Goal: Task Accomplishment & Management: Manage account settings

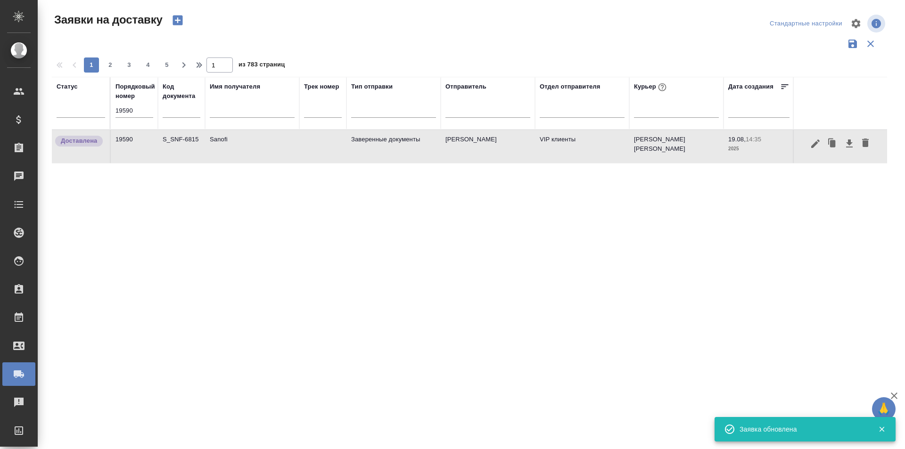
click at [135, 114] on input "19590" at bounding box center [134, 110] width 38 height 13
paste input "9"
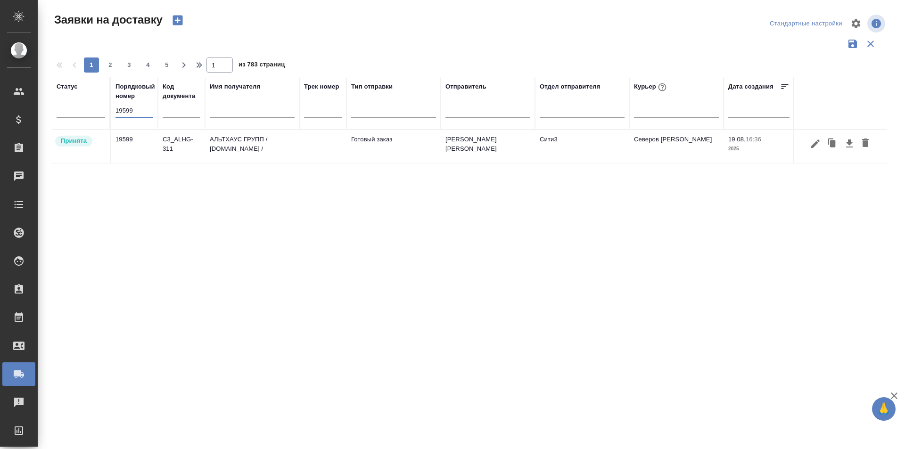
type input "19599"
click at [814, 147] on icon "button" at bounding box center [815, 143] width 11 height 11
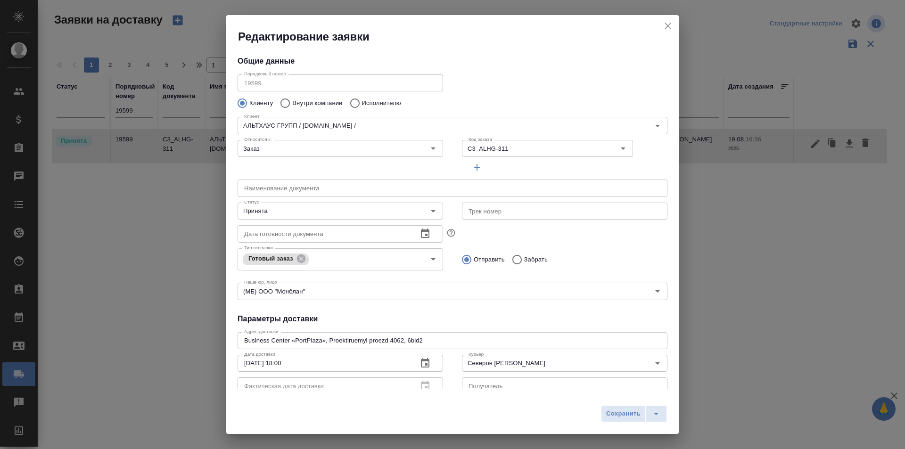
type input "[PERSON_NAME]"
type input "[PHONE_NUMBER]"
click at [305, 220] on div "Дата готовности документа Дата готовности документа" at bounding box center [340, 232] width 224 height 41
type input "Никитина Татьяна"
click at [308, 213] on input "Принята" at bounding box center [324, 211] width 168 height 11
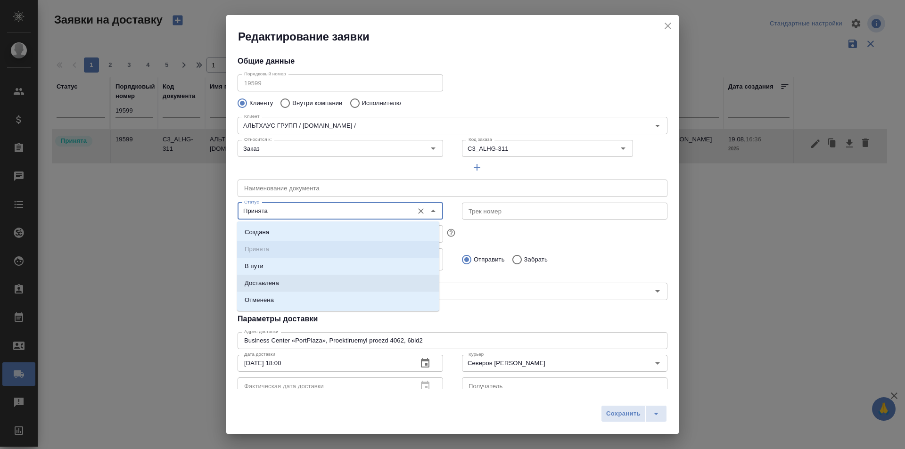
click at [288, 277] on li "Доставлена" at bounding box center [338, 283] width 202 height 17
type input "Доставлена"
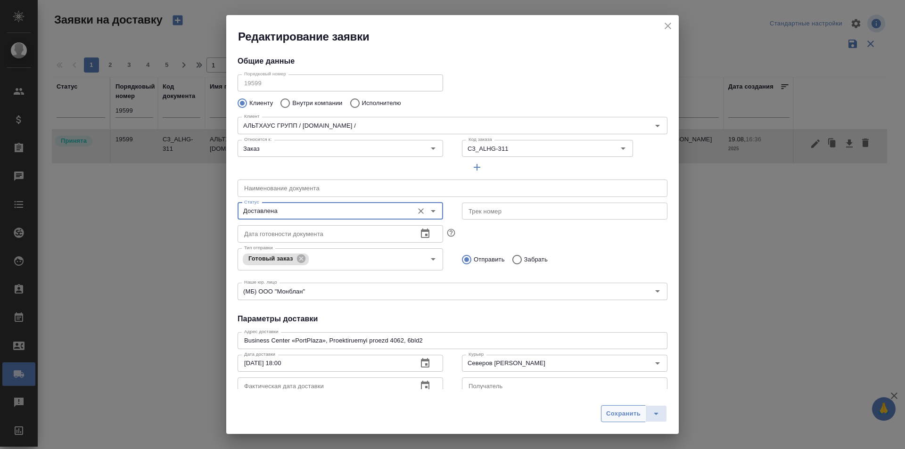
click at [614, 412] on span "Сохранить" at bounding box center [623, 414] width 34 height 11
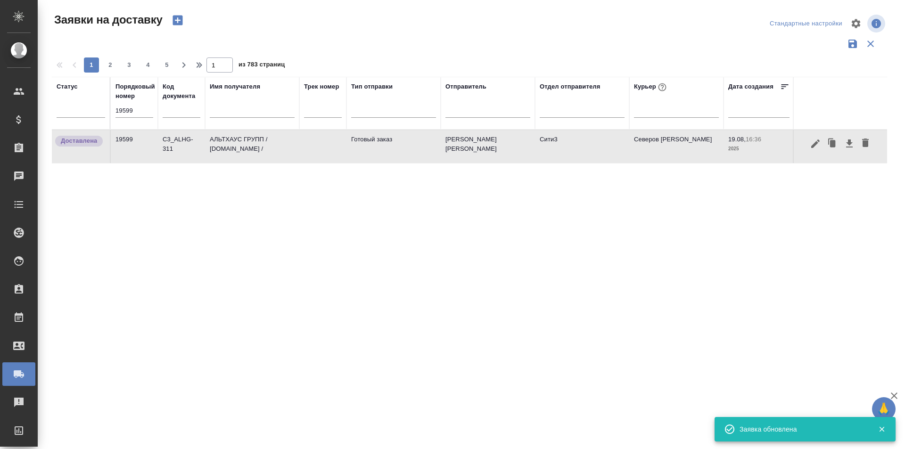
click at [140, 108] on input "19599" at bounding box center [134, 110] width 38 height 13
paste input "606"
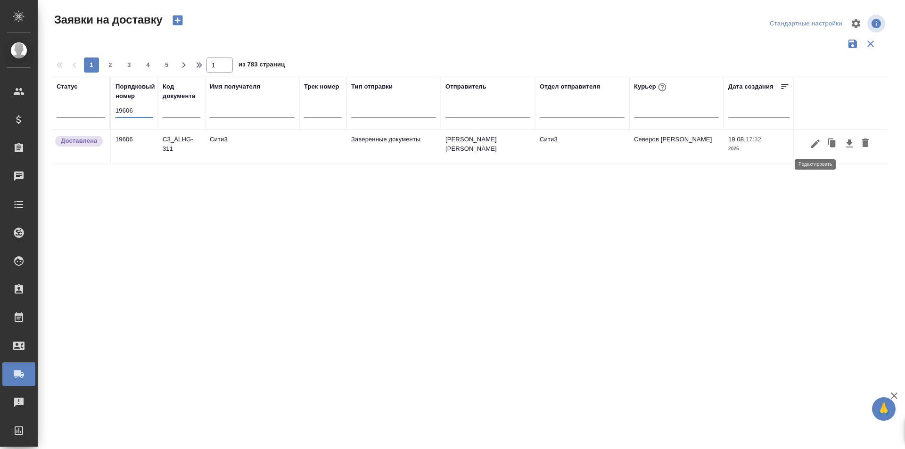
type input "19606"
click at [816, 147] on icon "button" at bounding box center [815, 143] width 11 height 11
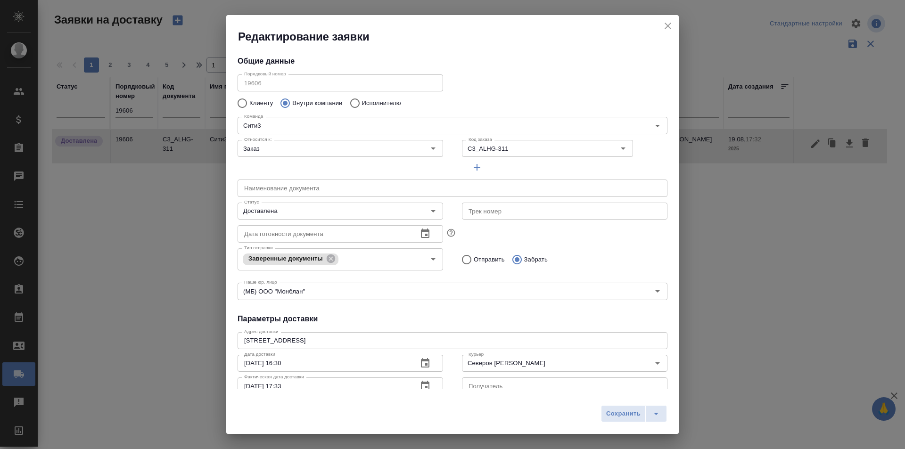
click at [117, 206] on div "Редактирование заявки Общие данные Порядковый номер 19606 Порядковый номер Клие…" at bounding box center [452, 224] width 905 height 449
click at [669, 24] on icon "close" at bounding box center [667, 25] width 11 height 11
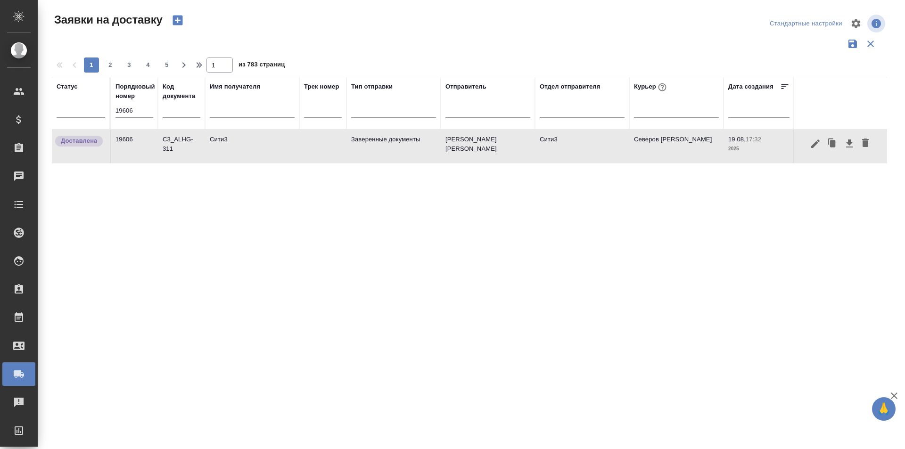
click at [140, 114] on input "19606" at bounding box center [134, 110] width 38 height 13
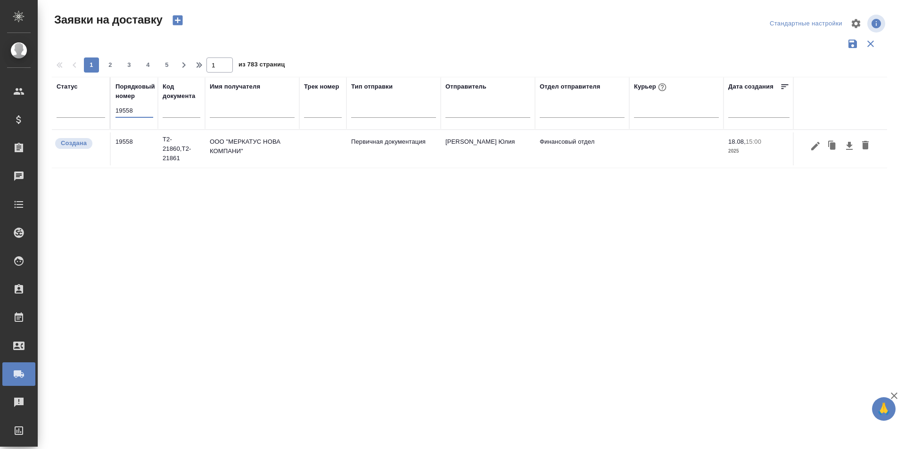
type input "19558"
click at [810, 152] on button "button" at bounding box center [815, 146] width 16 height 18
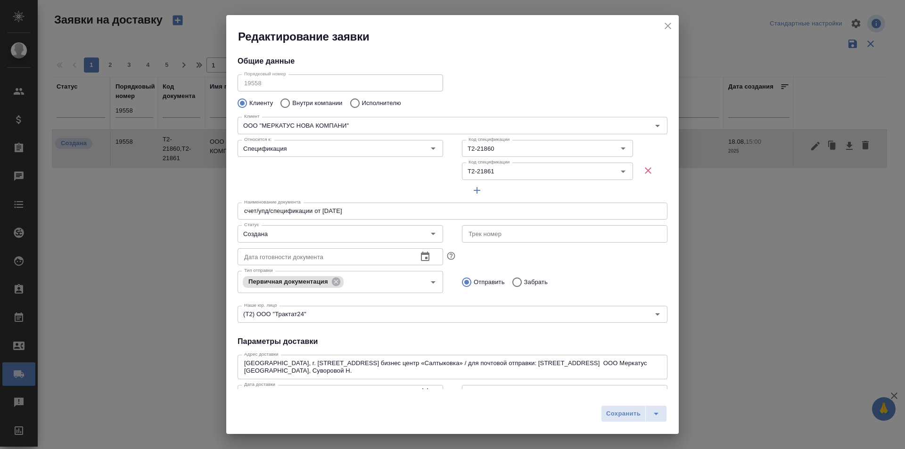
type input "Суворова Наталья Сергеевна"
type input ".7 903 018 54 60"
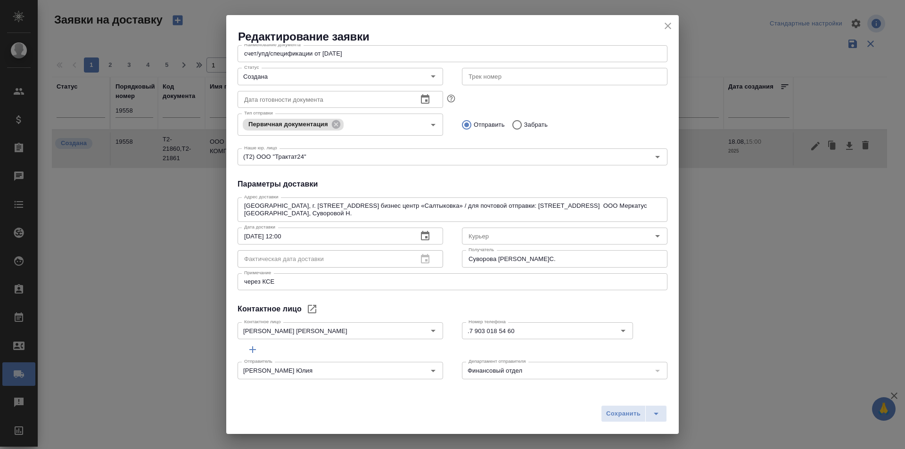
scroll to position [159, 0]
click at [662, 29] on button "close" at bounding box center [668, 26] width 14 height 14
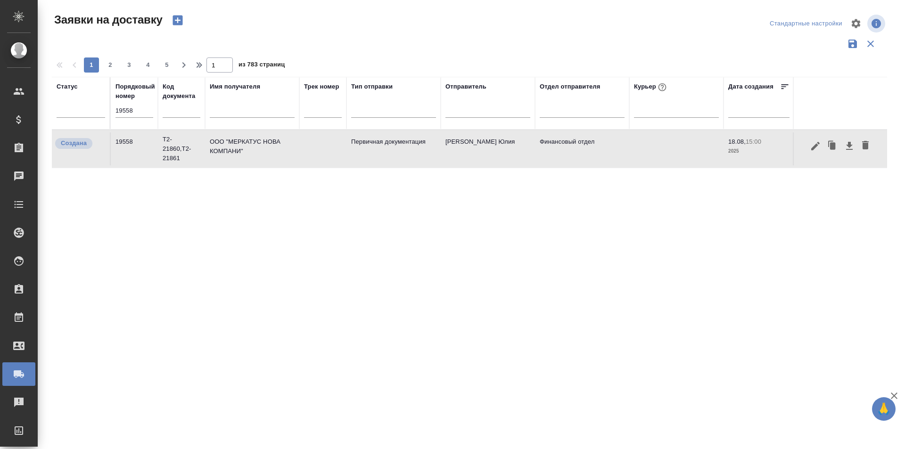
click at [142, 108] on input "19558" at bounding box center [134, 110] width 38 height 13
paste input "398"
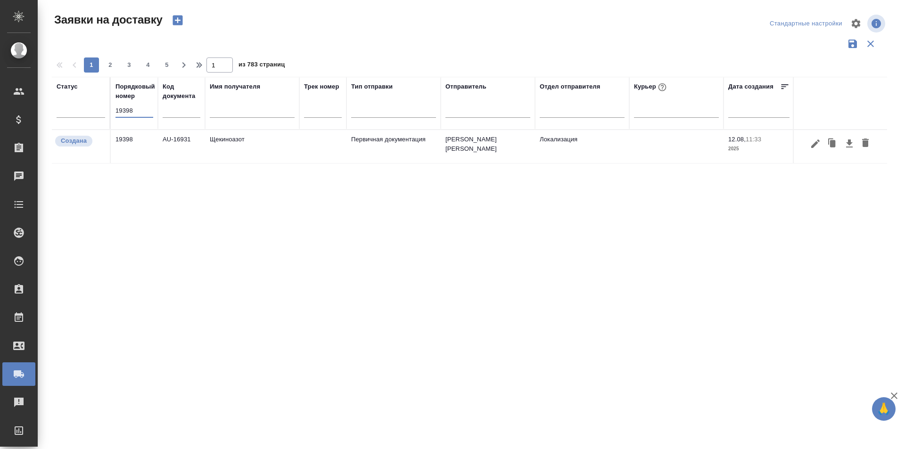
type input "19398"
click at [813, 146] on icon "button" at bounding box center [815, 143] width 8 height 8
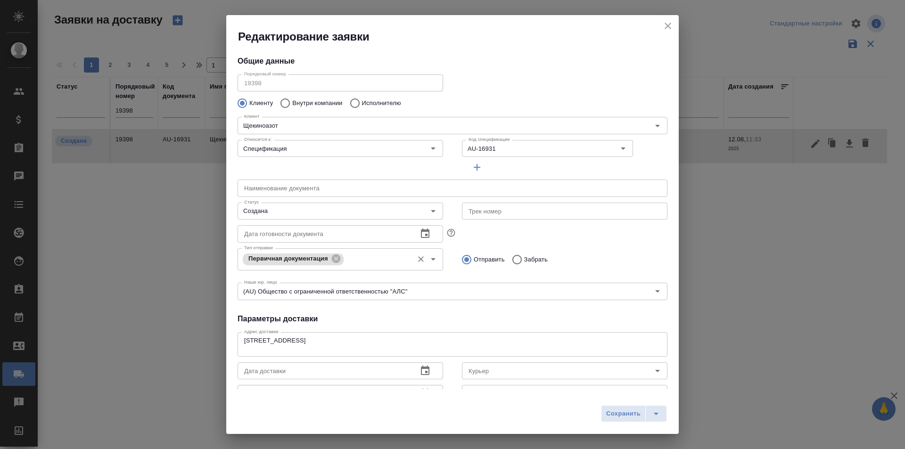
type input "Еремеева Екатерина"
type input "+7 910 948 12 40"
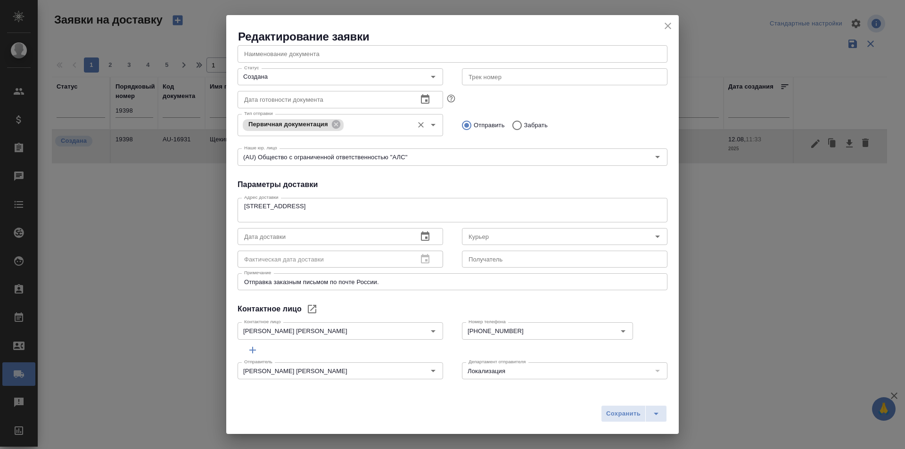
scroll to position [136, 0]
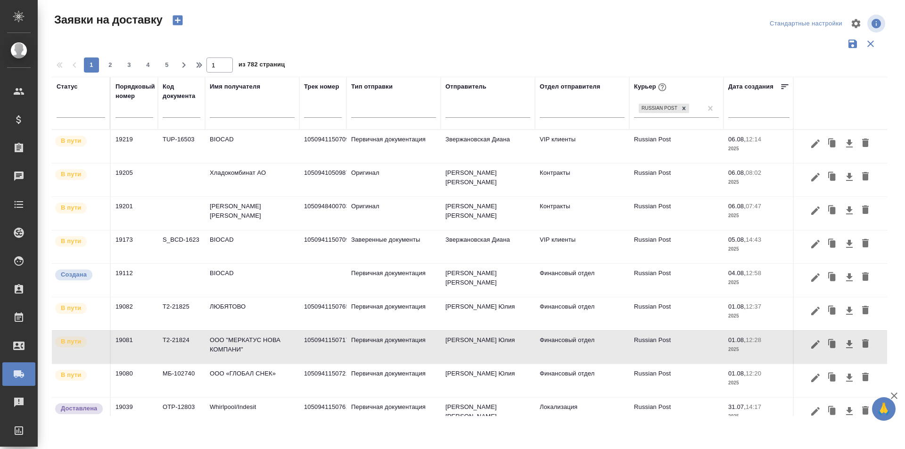
scroll to position [53, 0]
